Goal: Task Accomplishment & Management: Complete application form

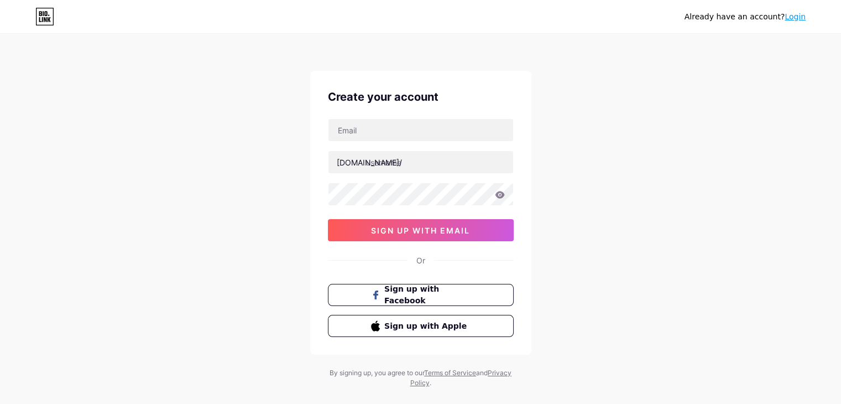
click at [634, 301] on div "Already have an account? Login Create your account [DOMAIN_NAME]/ sign up with …" at bounding box center [420, 211] width 841 height 423
click at [422, 226] on span "sign up with email" at bounding box center [420, 230] width 99 height 9
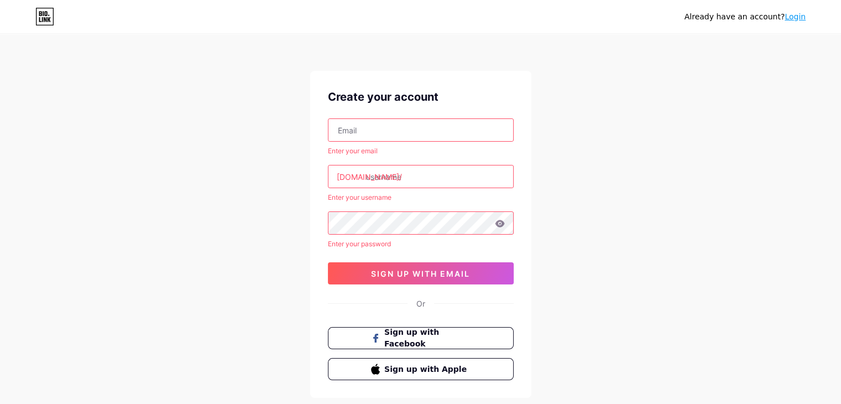
click at [424, 126] on input "text" at bounding box center [420, 130] width 185 height 22
type input "[EMAIL_ADDRESS][DOMAIN_NAME]"
click at [427, 186] on input "text" at bounding box center [420, 176] width 185 height 22
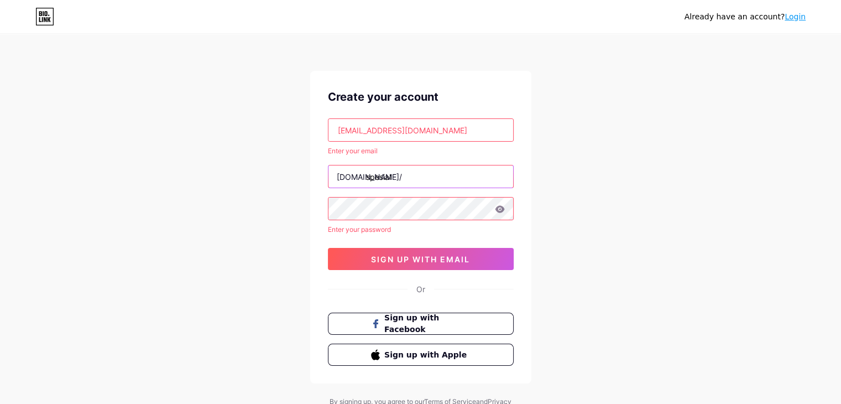
type input "spesial"
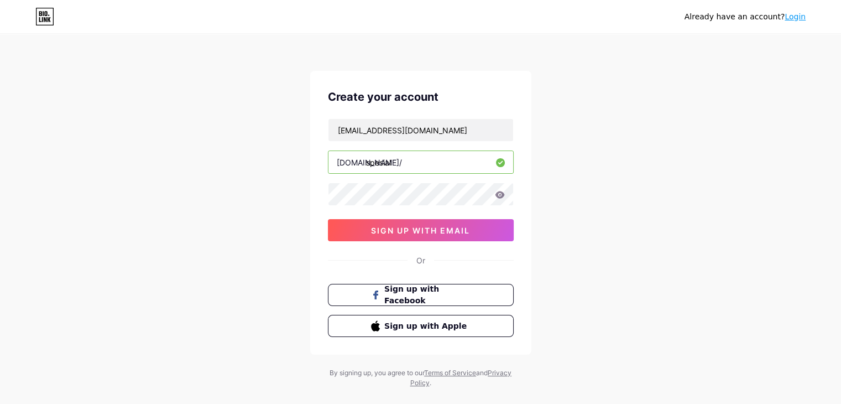
click at [435, 158] on input "spesial" at bounding box center [420, 162] width 185 height 22
type input "s"
type input "spesial_gold"
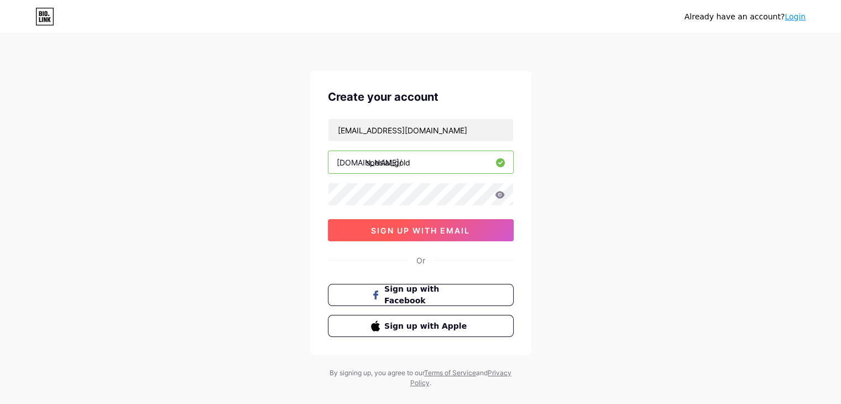
click at [427, 233] on span "sign up with email" at bounding box center [420, 230] width 99 height 9
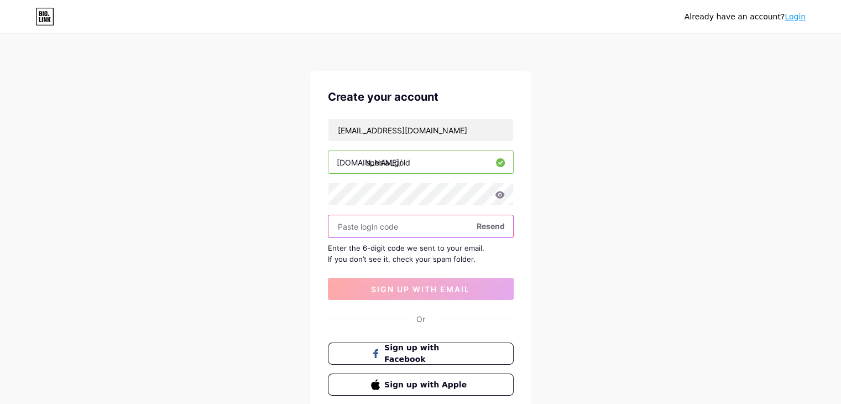
paste input "371194"
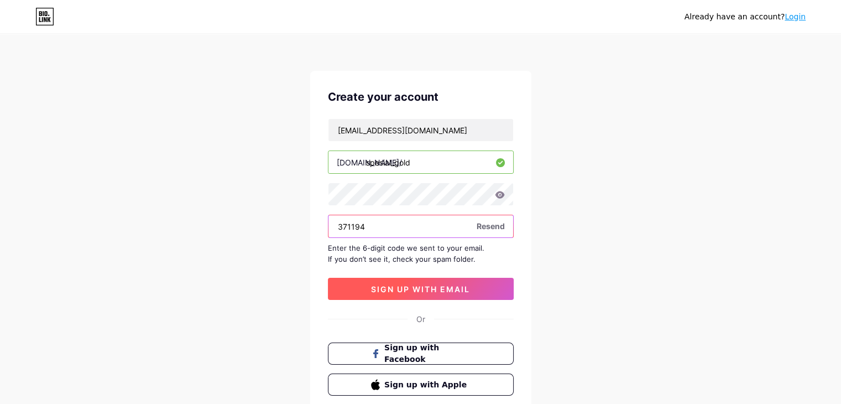
type input "371194"
click at [416, 286] on span "sign up with email" at bounding box center [420, 288] width 99 height 9
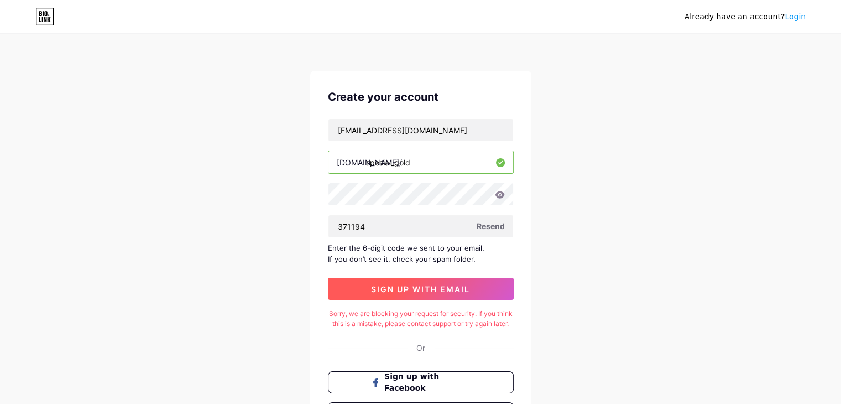
click at [413, 288] on span "sign up with email" at bounding box center [420, 288] width 99 height 9
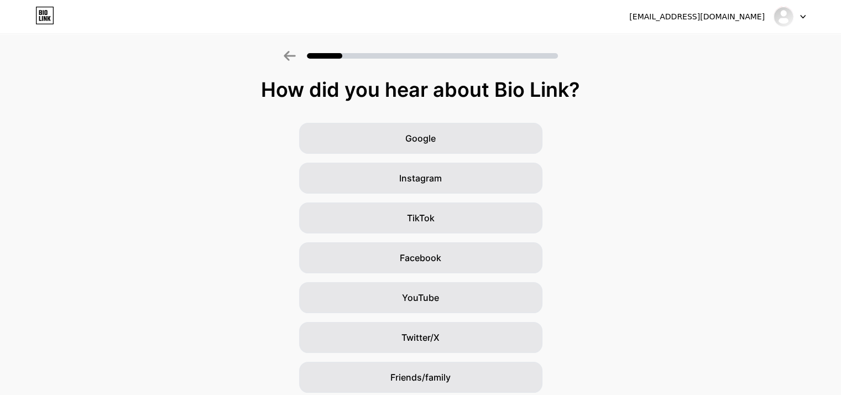
click at [731, 118] on div "How did you hear about Bio Link? Google Instagram TikTok Facebook YouTube Twitt…" at bounding box center [420, 256] width 841 height 354
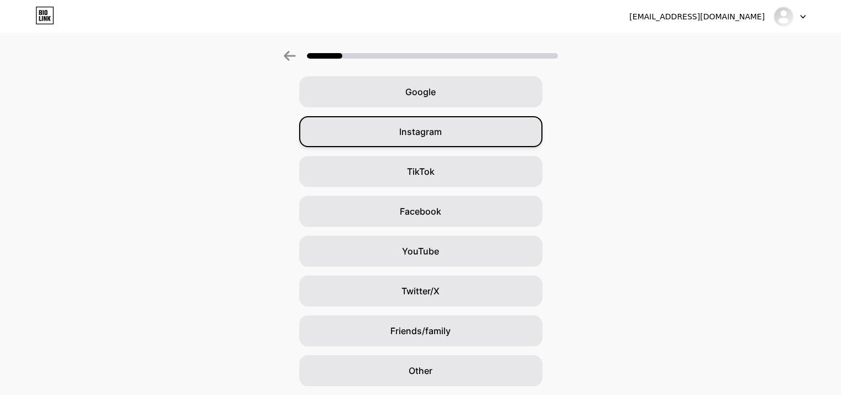
scroll to position [46, 0]
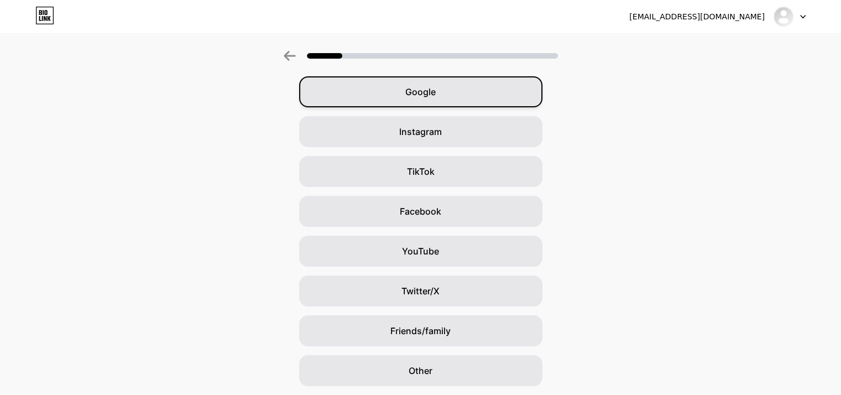
click at [427, 98] on div "Google" at bounding box center [420, 91] width 243 height 31
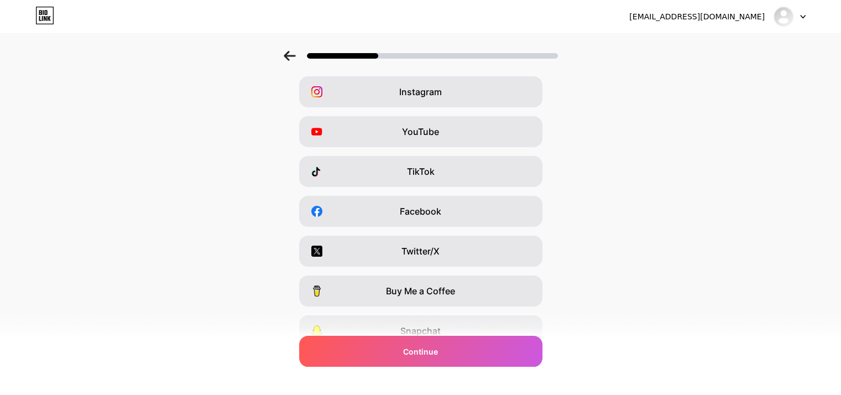
scroll to position [0, 0]
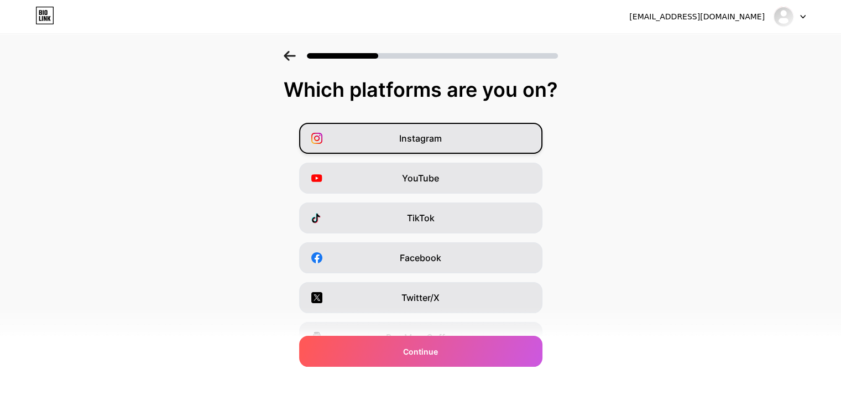
click at [440, 149] on div "Instagram" at bounding box center [420, 138] width 243 height 31
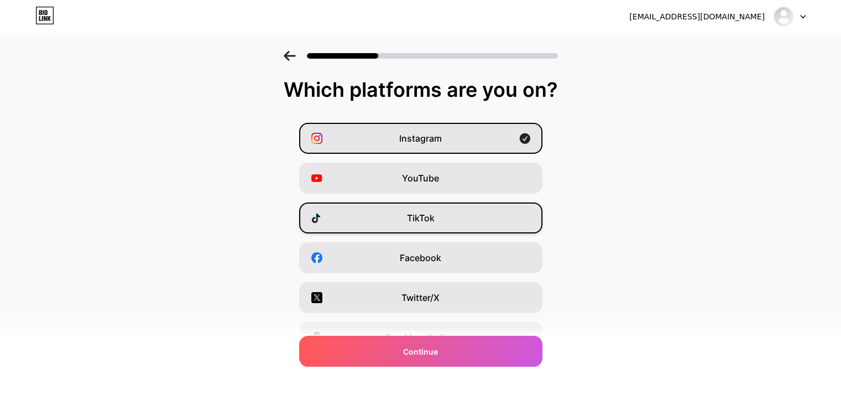
click at [450, 211] on div "TikTok" at bounding box center [420, 217] width 243 height 31
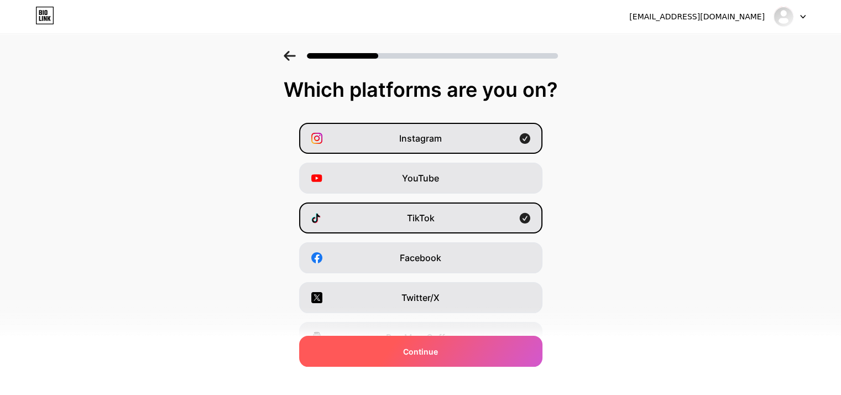
click at [454, 358] on div "Continue" at bounding box center [420, 351] width 243 height 31
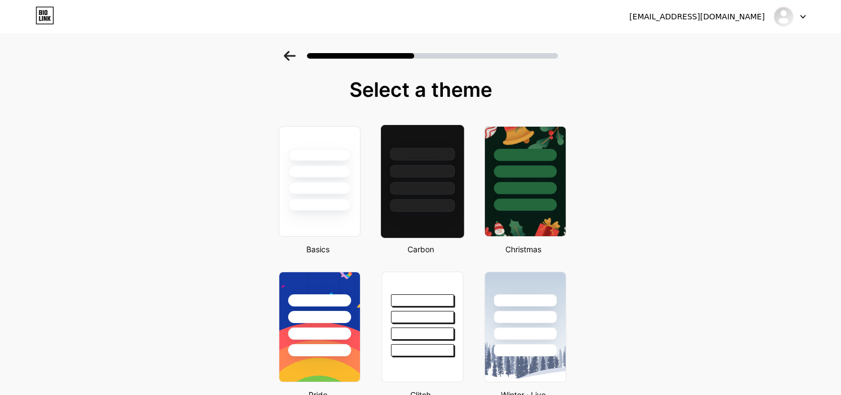
click at [424, 207] on div at bounding box center [422, 205] width 65 height 13
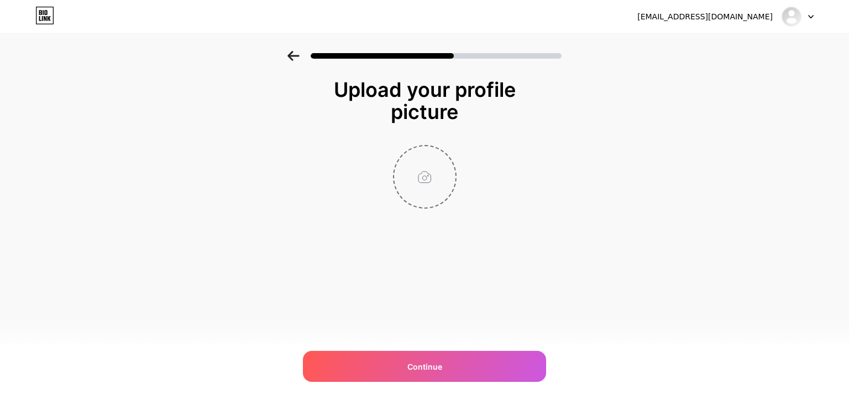
click at [425, 192] on input "file" at bounding box center [424, 176] width 61 height 61
type input "C:\fakepath\images.png"
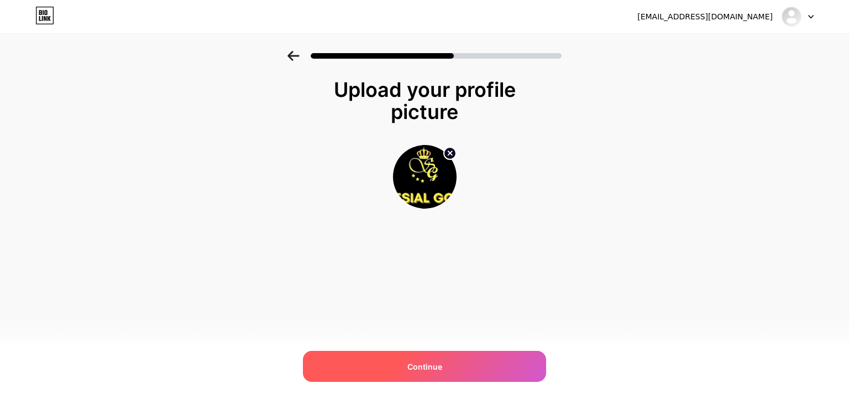
click at [447, 367] on div "Continue" at bounding box center [424, 366] width 243 height 31
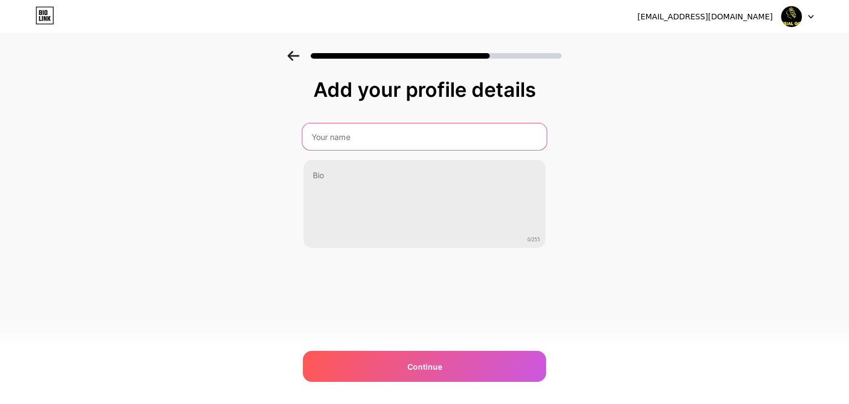
click at [482, 133] on input "text" at bounding box center [424, 136] width 244 height 27
type input "Spesial Gold"
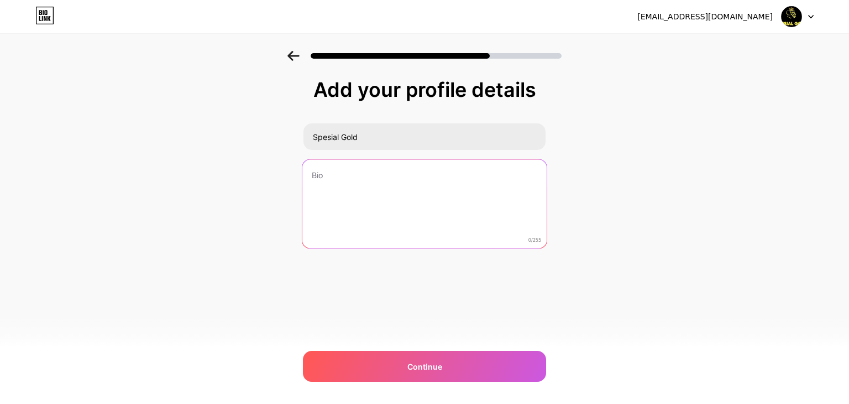
click at [480, 180] on textarea at bounding box center [424, 204] width 244 height 90
type textarea "M"
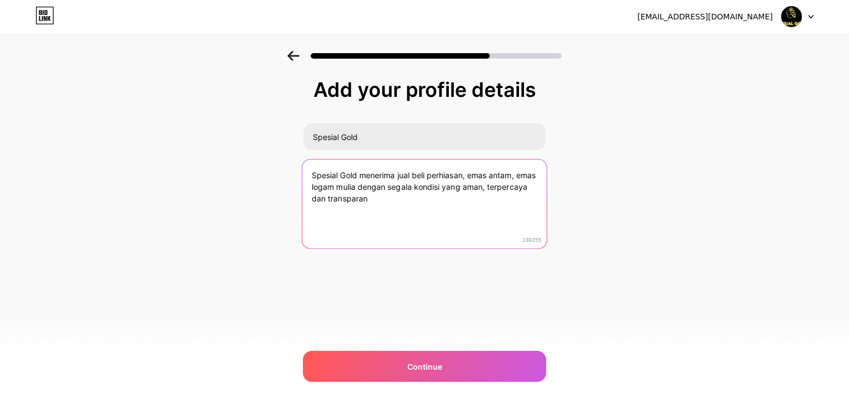
click at [363, 173] on textarea "Spesial Gold menerima jual beli perhiasan, emas antam, emas logam mulia dengan …" at bounding box center [424, 204] width 244 height 90
click at [515, 169] on textarea "Spesial Gold sebagi tempat jual beli emas yang menerima jual beli perhiasan, em…" at bounding box center [424, 204] width 244 height 90
click at [366, 200] on textarea "Spesial Gold sebagi tempat jual beli emas yang menerima jual beli perhiasan, em…" at bounding box center [424, 204] width 244 height 90
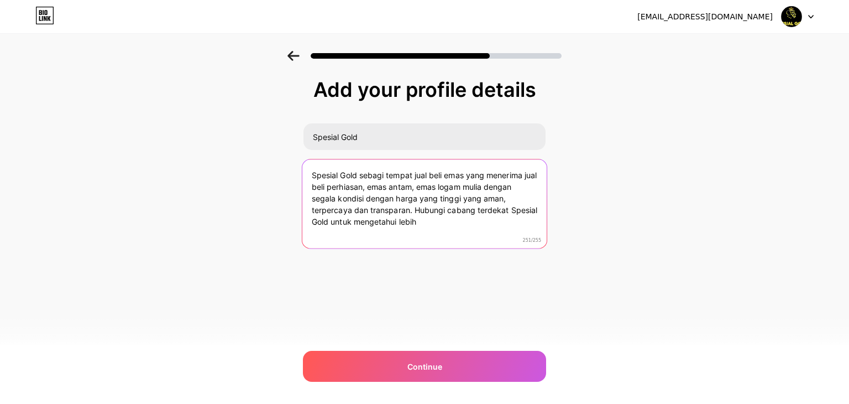
click at [416, 211] on textarea "Spesial Gold sebagi tempat jual beli emas yang menerima jual beli perhiasan, em…" at bounding box center [424, 204] width 244 height 90
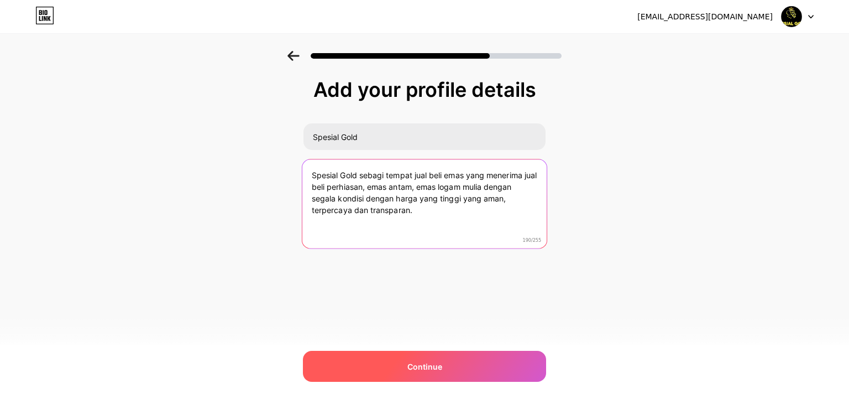
type textarea "Spesial Gold sebagi tempat jual beli emas yang menerima jual beli perhiasan, em…"
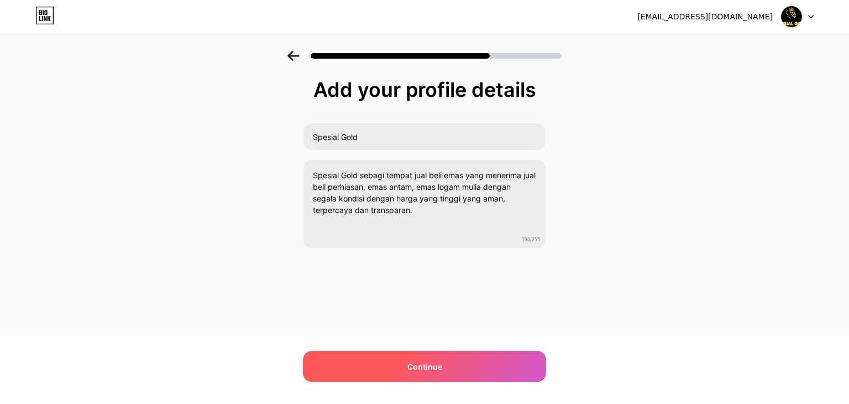
click at [416, 367] on span "Continue" at bounding box center [424, 366] width 35 height 12
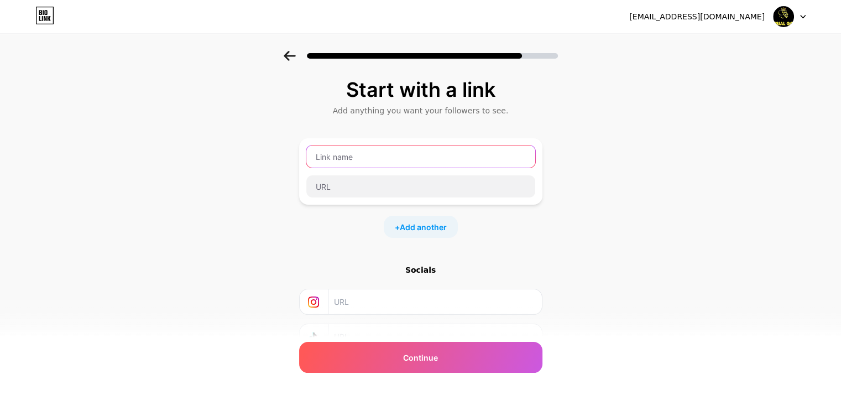
click at [447, 158] on input "text" at bounding box center [420, 156] width 229 height 22
type input "spesial gold"
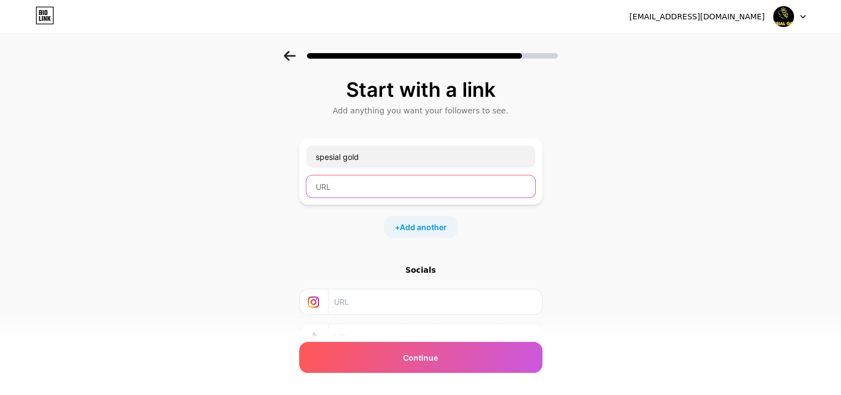
click at [459, 189] on input "text" at bounding box center [420, 186] width 229 height 22
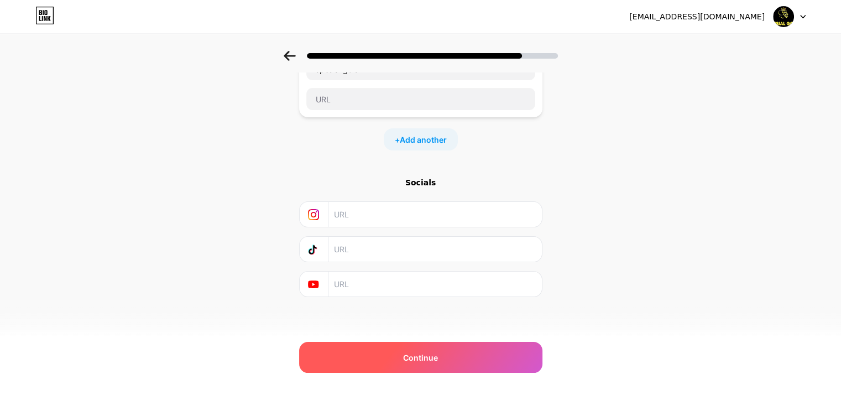
click at [417, 353] on span "Continue" at bounding box center [420, 358] width 35 height 12
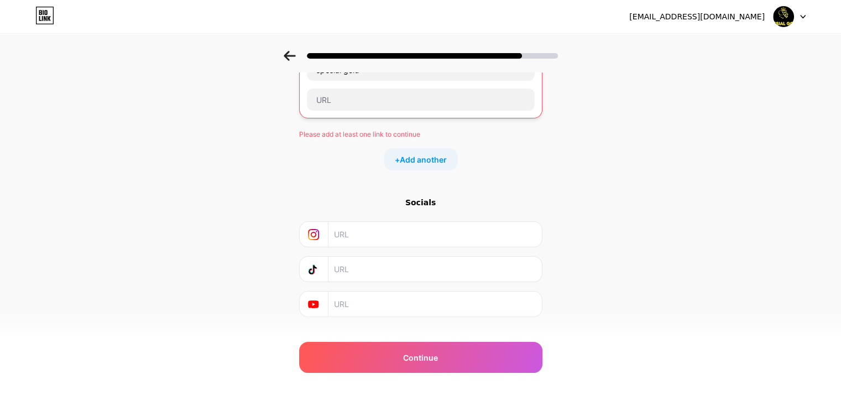
scroll to position [0, 0]
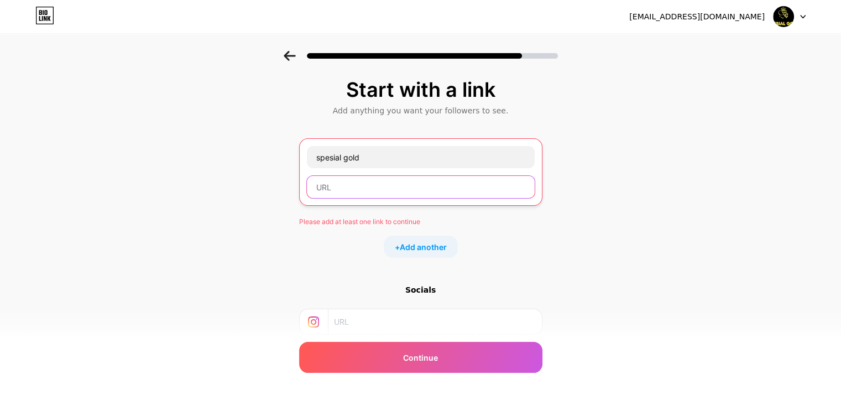
click at [435, 193] on input "text" at bounding box center [421, 187] width 228 height 22
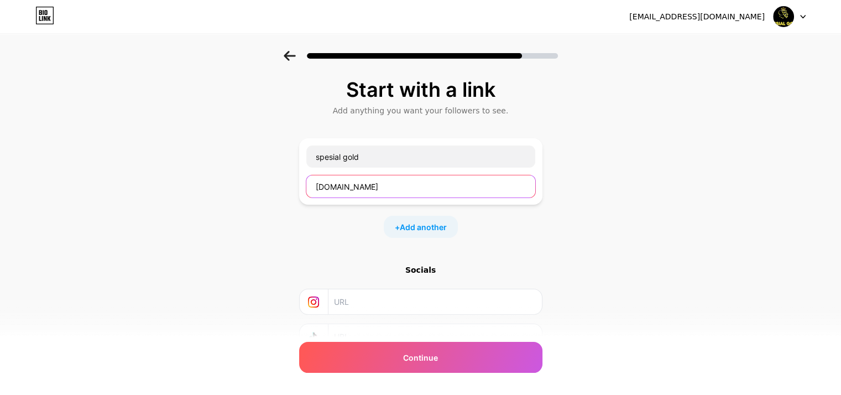
scroll to position [87, 0]
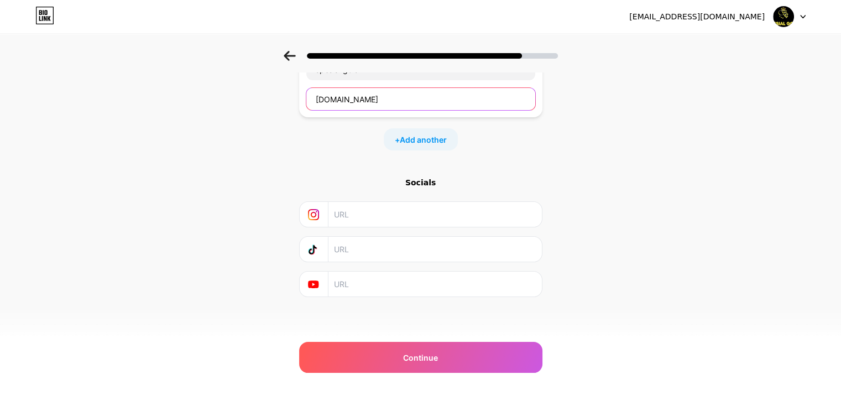
type input "[DOMAIN_NAME]"
click at [419, 211] on input "text" at bounding box center [434, 214] width 201 height 25
paste input "[URL][DOMAIN_NAME][DOMAIN_NAME]"
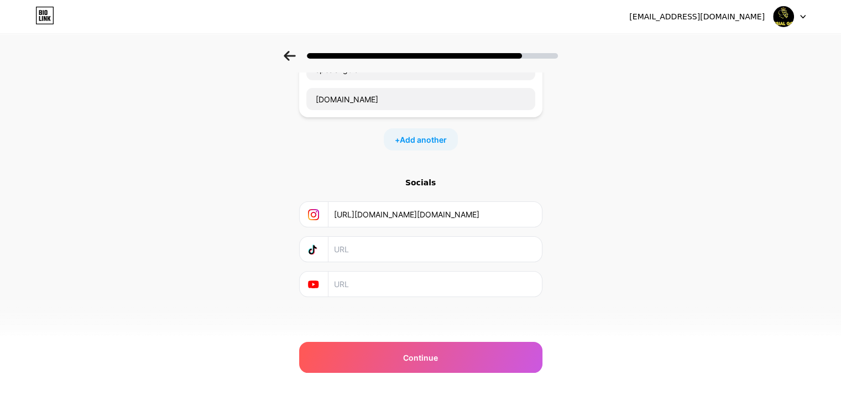
scroll to position [0, 245]
type input "[URL][DOMAIN_NAME][DOMAIN_NAME]"
click at [403, 253] on input "text" at bounding box center [434, 249] width 201 height 25
paste input "[URL][DOMAIN_NAME]"
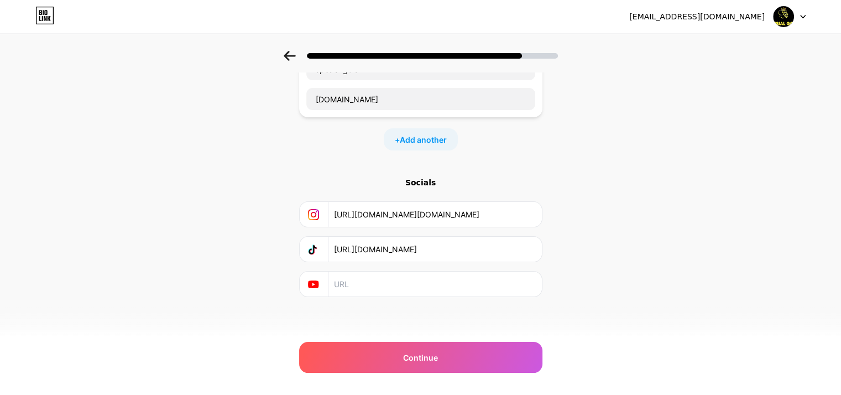
scroll to position [0, 79]
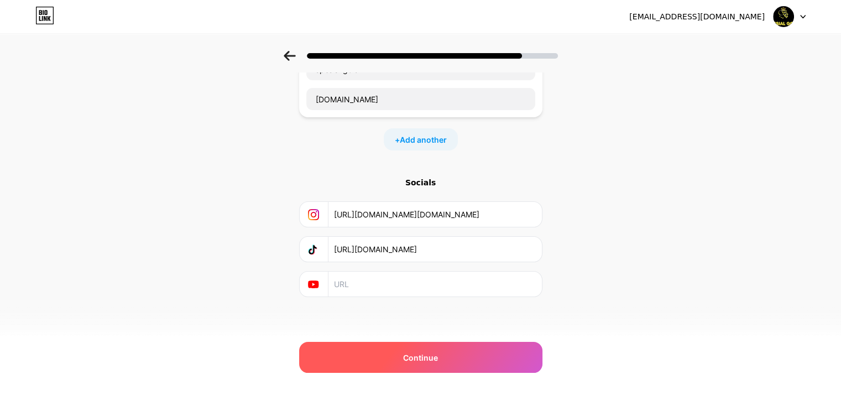
type input "[URL][DOMAIN_NAME]"
click at [430, 358] on span "Continue" at bounding box center [420, 358] width 35 height 12
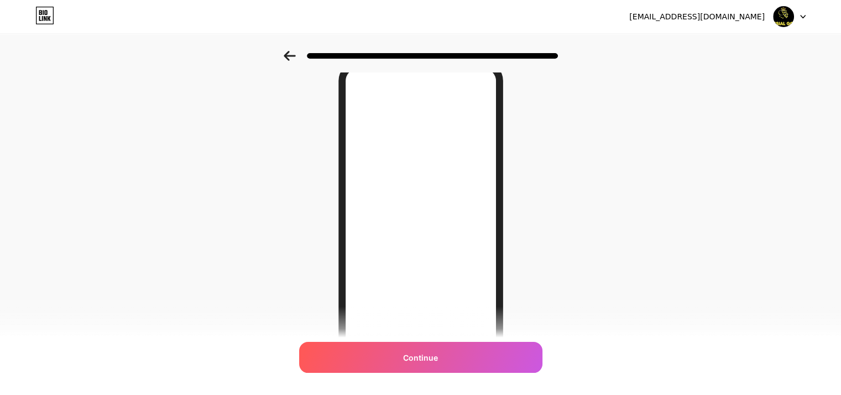
scroll to position [49, 0]
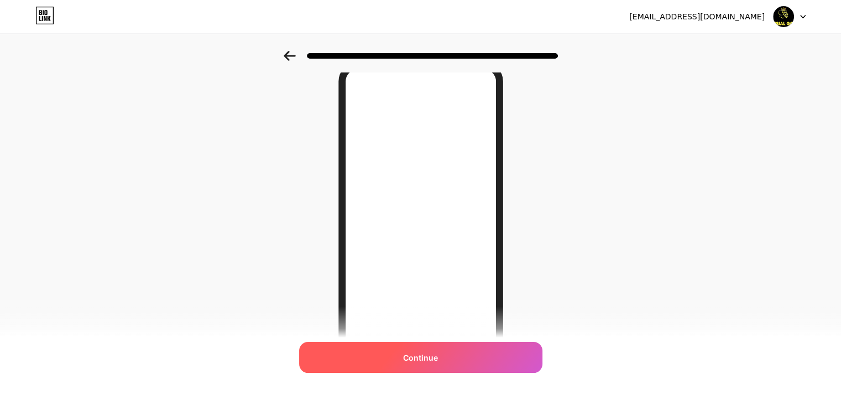
click at [438, 354] on span "Continue" at bounding box center [420, 358] width 35 height 12
